Goal: Complete application form

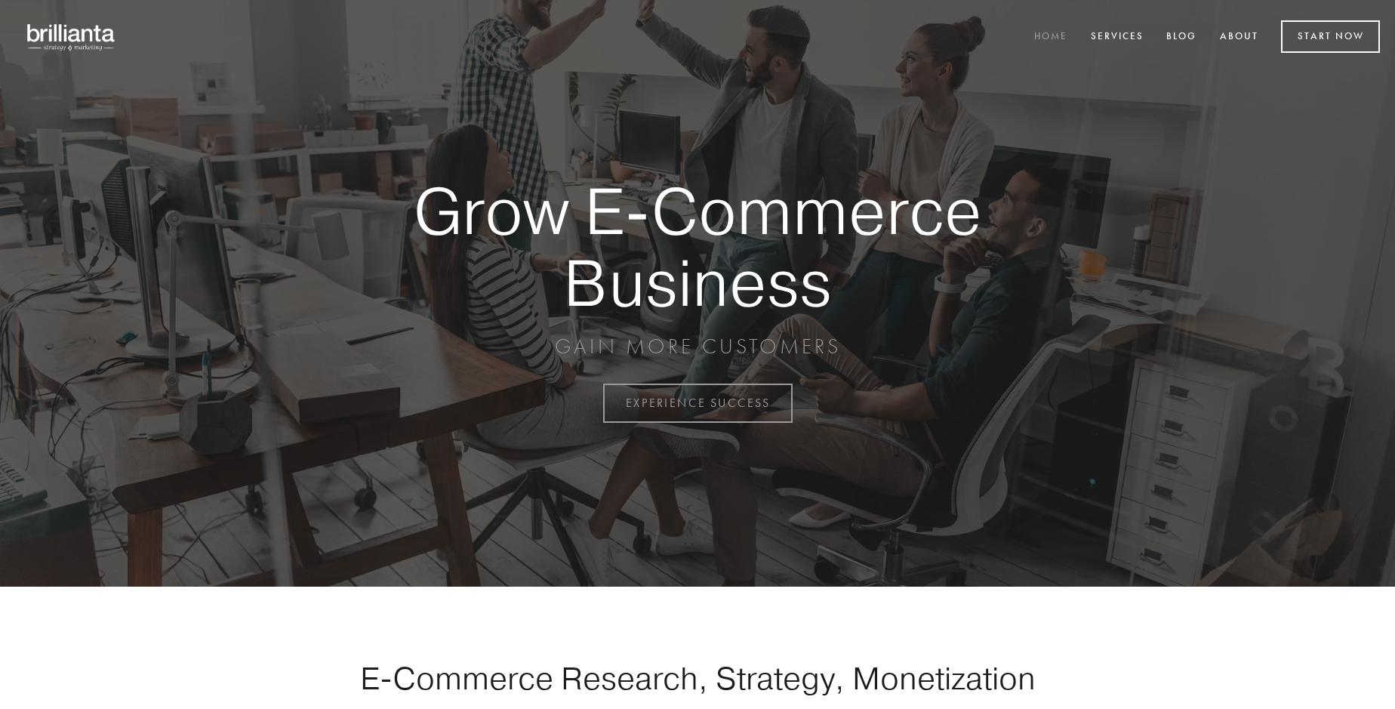
scroll to position [3956, 0]
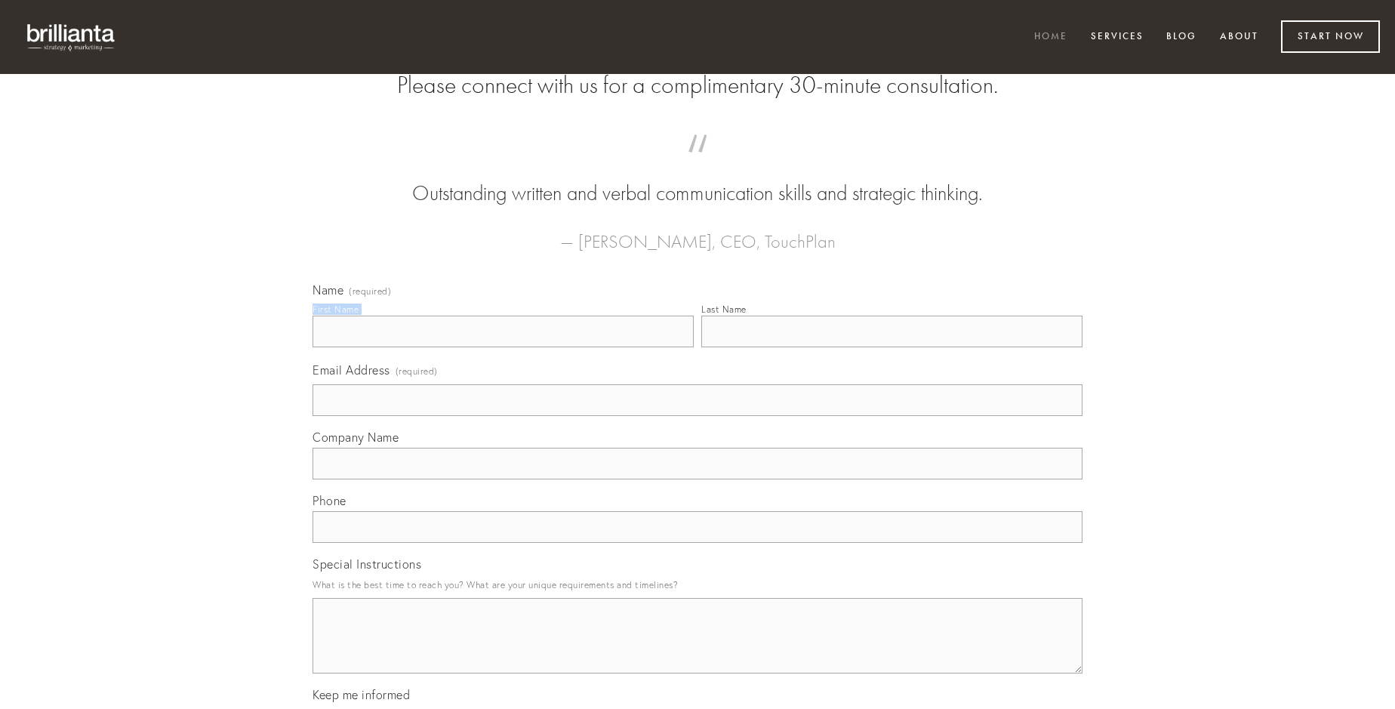
type input "[PERSON_NAME]"
click at [891, 347] on input "Last Name" at bounding box center [891, 331] width 381 height 32
type input "[PERSON_NAME]"
click at [697, 416] on input "Email Address (required)" at bounding box center [697, 400] width 770 height 32
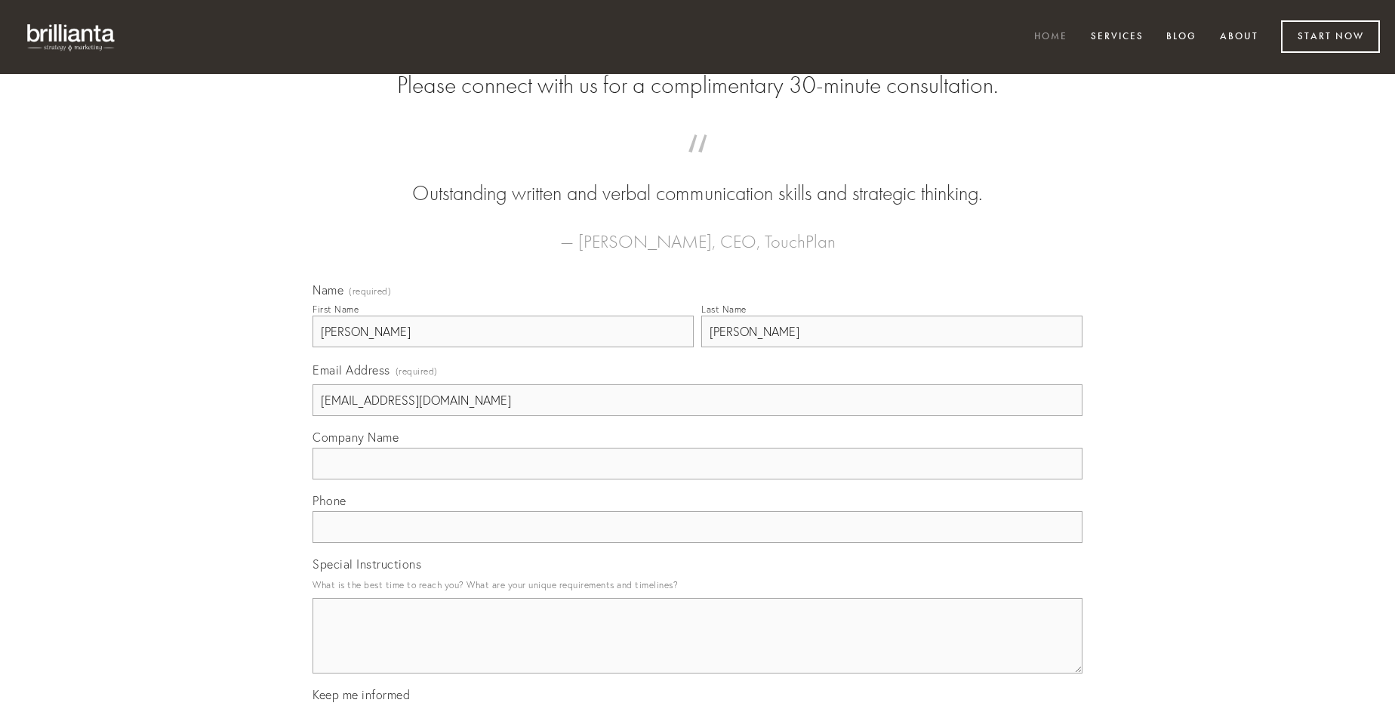
type input "[EMAIL_ADDRESS][DOMAIN_NAME]"
click at [697, 479] on input "Company Name" at bounding box center [697, 464] width 770 height 32
type input "vicinus"
click at [697, 543] on input "text" at bounding box center [697, 527] width 770 height 32
click at [697, 649] on textarea "Special Instructions" at bounding box center [697, 635] width 770 height 75
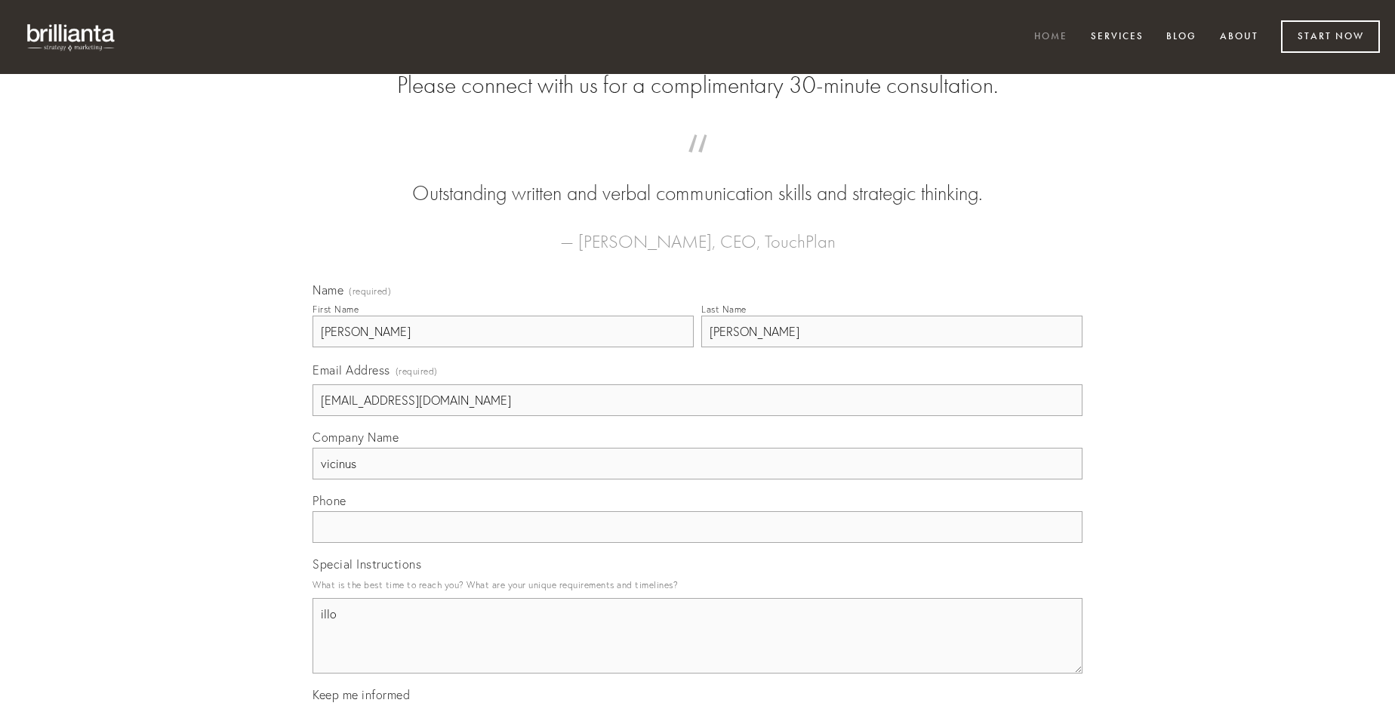
type textarea "illo"
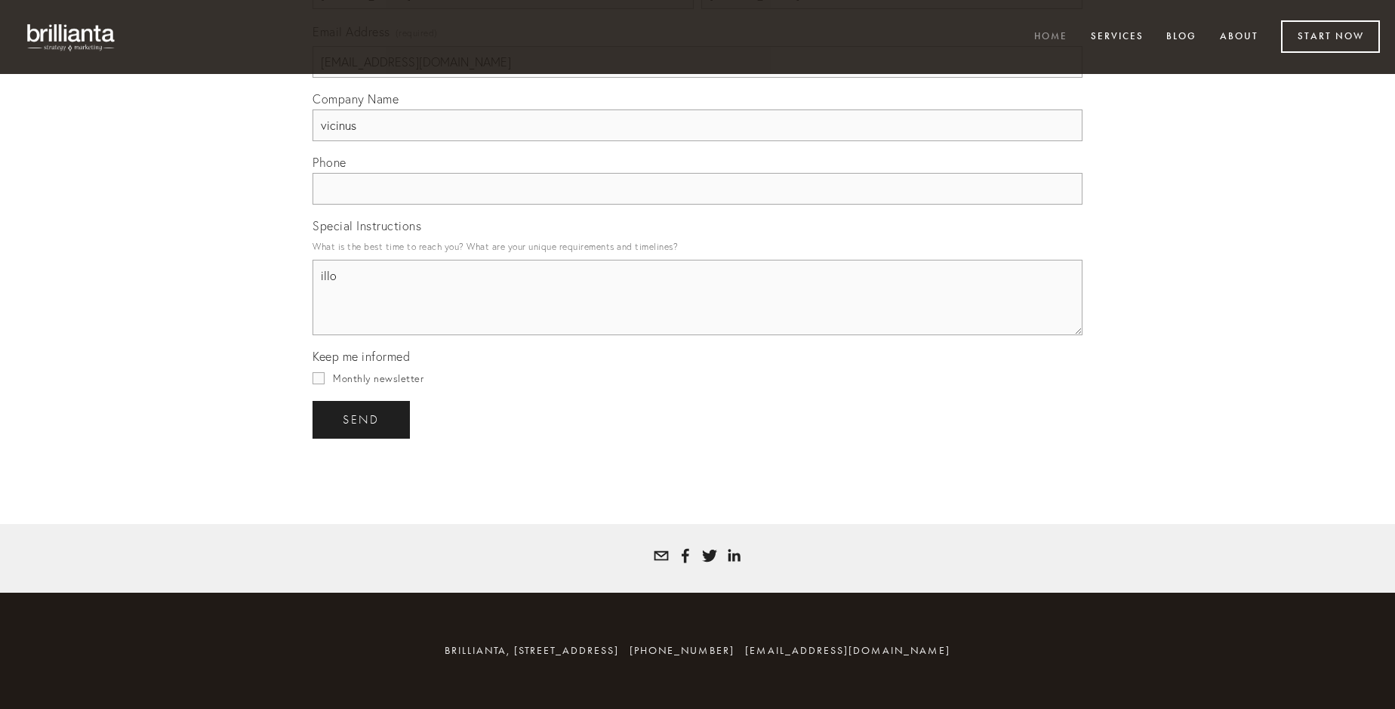
click at [362, 419] on span "send" at bounding box center [361, 420] width 37 height 14
